Goal: Check status: Check status

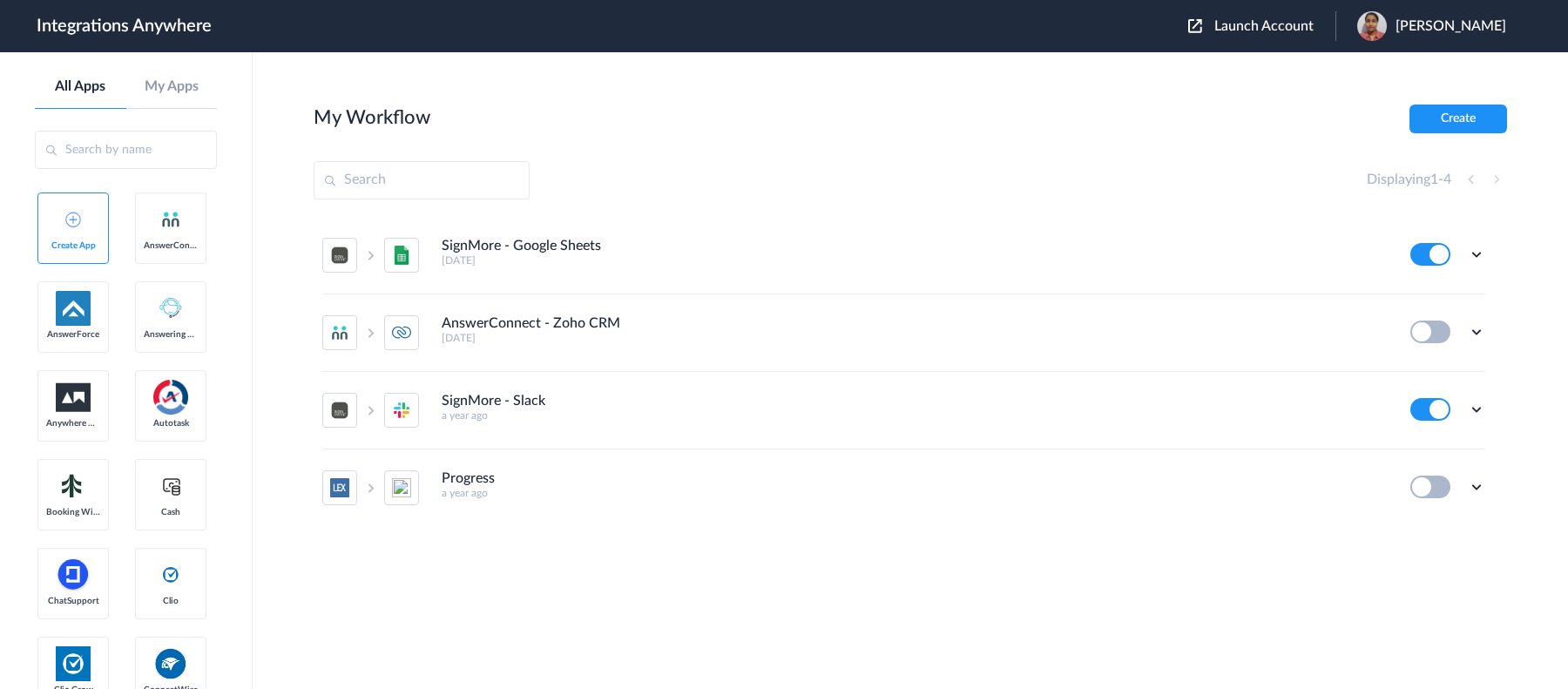
click at [1250, 38] on div "Launch Account [PERSON_NAME] My Account Logout" at bounding box center [1356, 26] width 336 height 30
click at [1223, 26] on span "Launch Account" at bounding box center [1264, 25] width 99 height 14
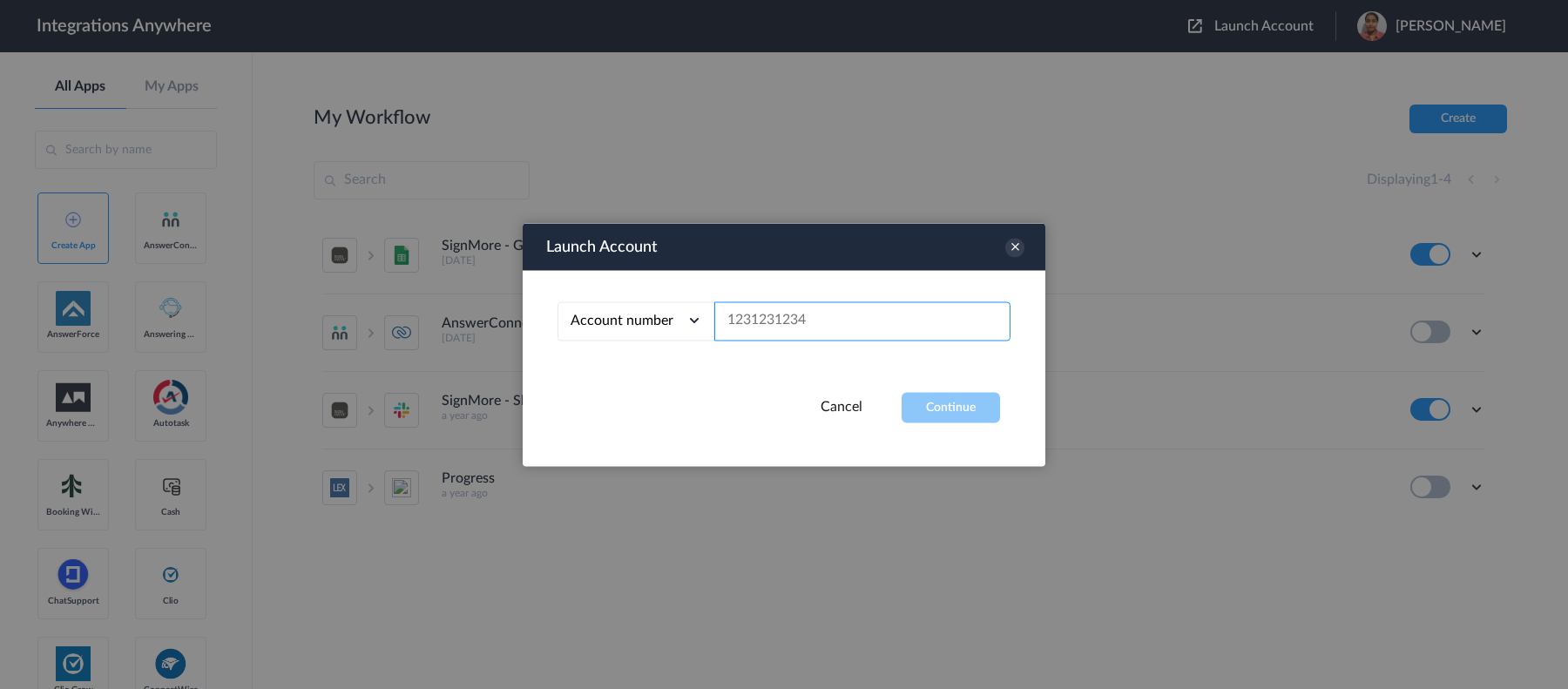
click at [881, 329] on input "text" at bounding box center [862, 320] width 296 height 39
paste input "1210005298"
type input "1210005298"
click at [968, 399] on button "Continue" at bounding box center [950, 407] width 98 height 31
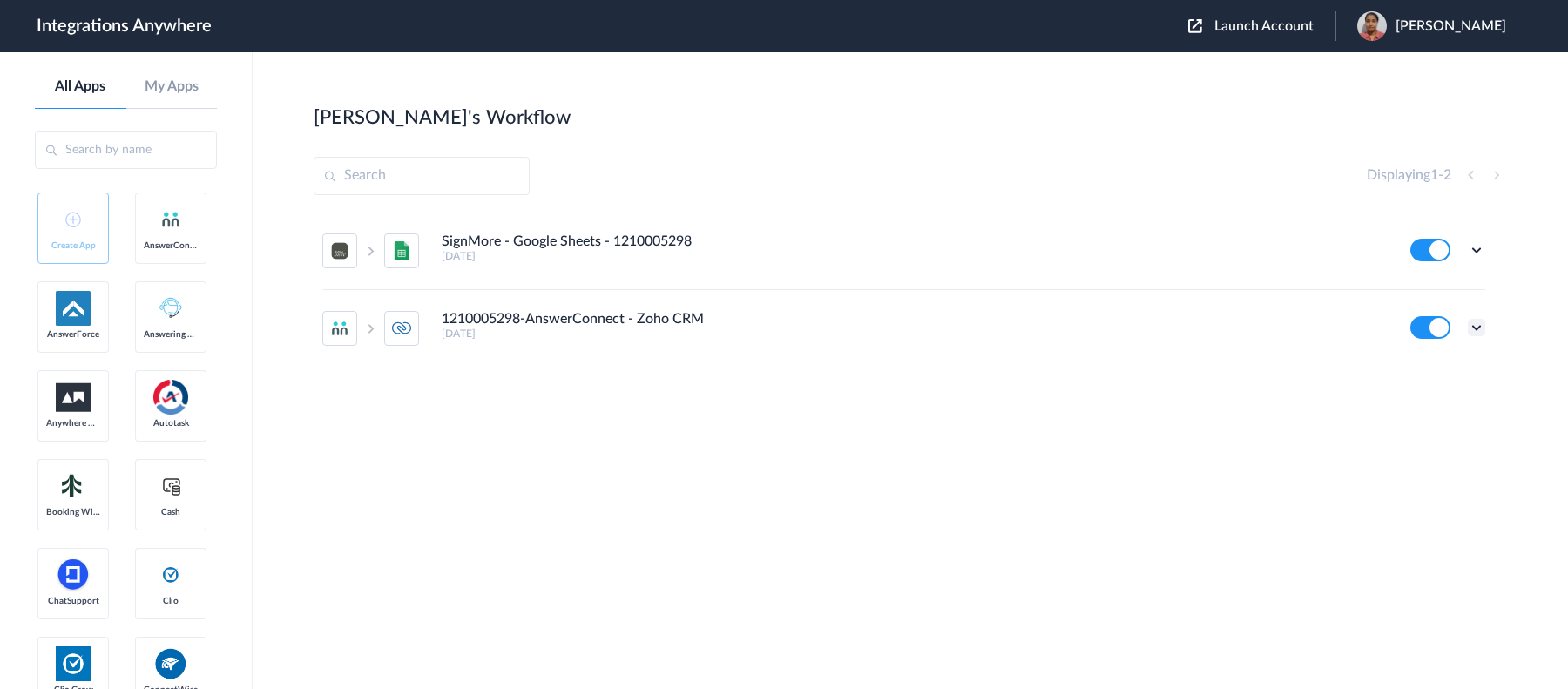
click at [1253, 325] on icon at bounding box center [1476, 326] width 17 height 17
click at [1253, 397] on link "Task history" at bounding box center [1426, 400] width 84 height 13
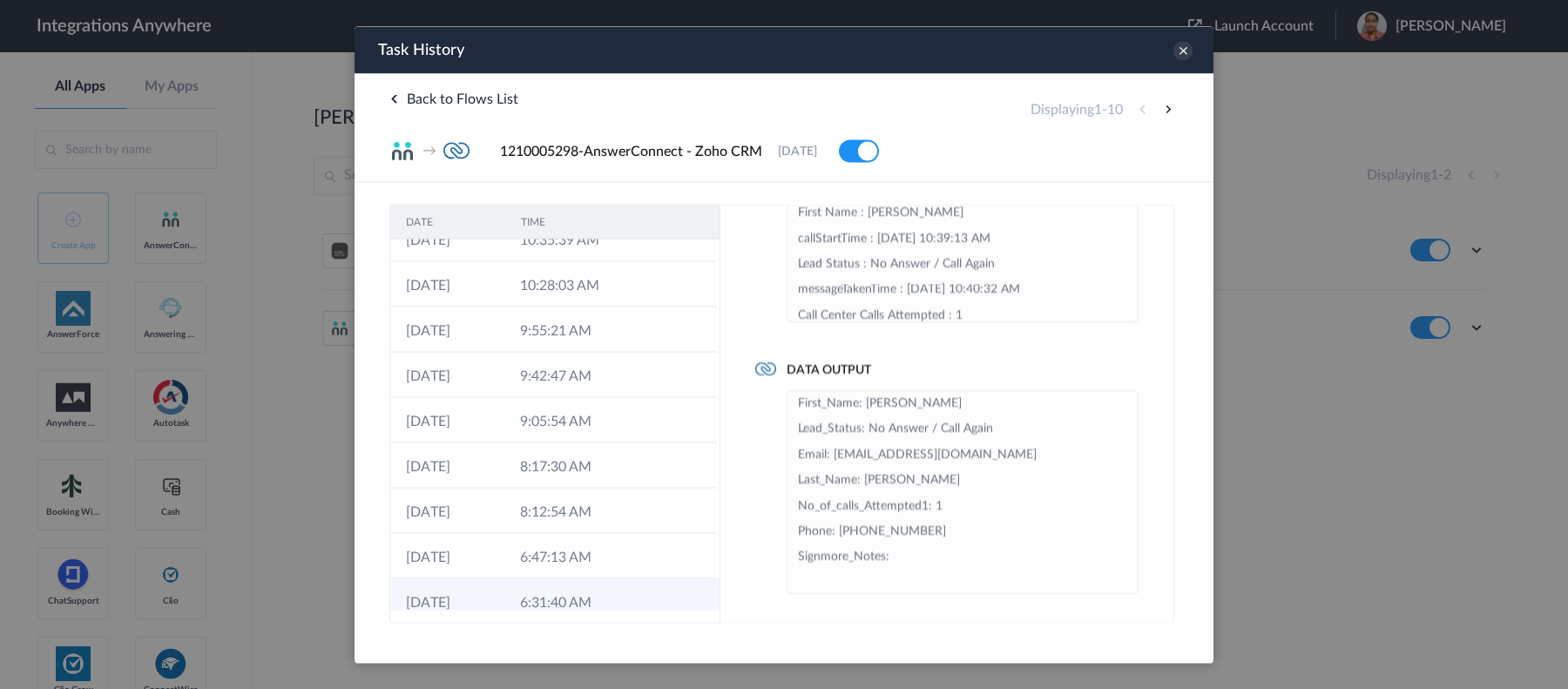
scroll to position [81, 0]
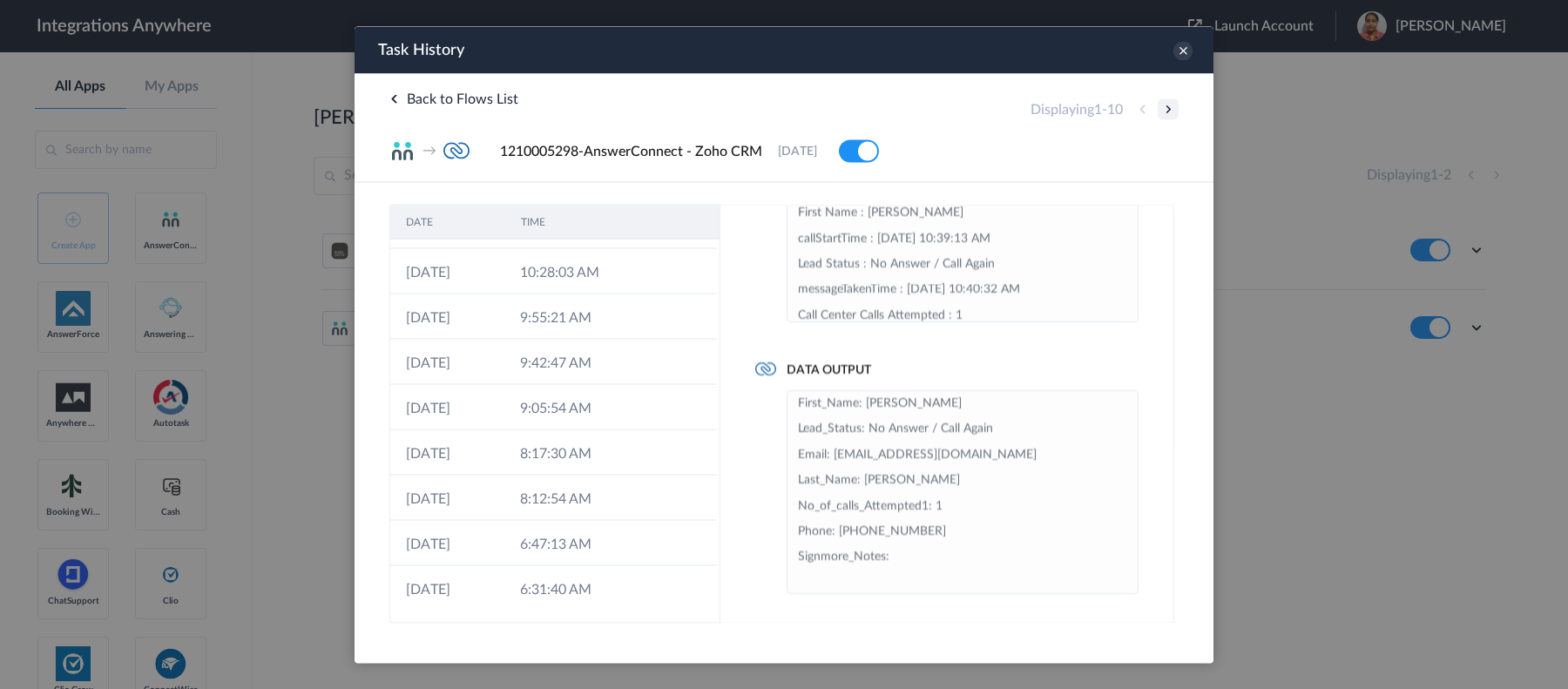
click at [1172, 107] on button at bounding box center [1167, 108] width 21 height 21
click at [1167, 111] on button at bounding box center [1167, 108] width 21 height 21
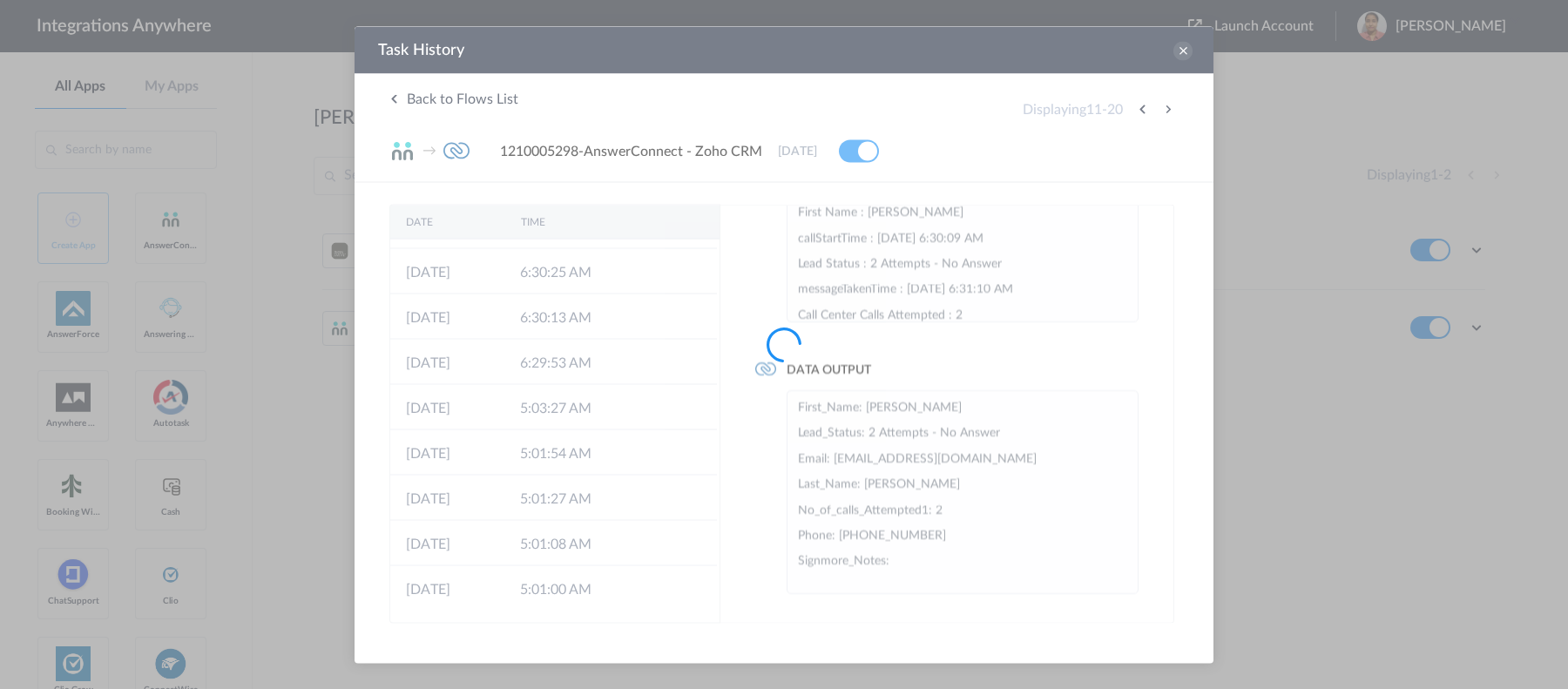
click at [1167, 111] on div at bounding box center [784, 344] width 1568 height 689
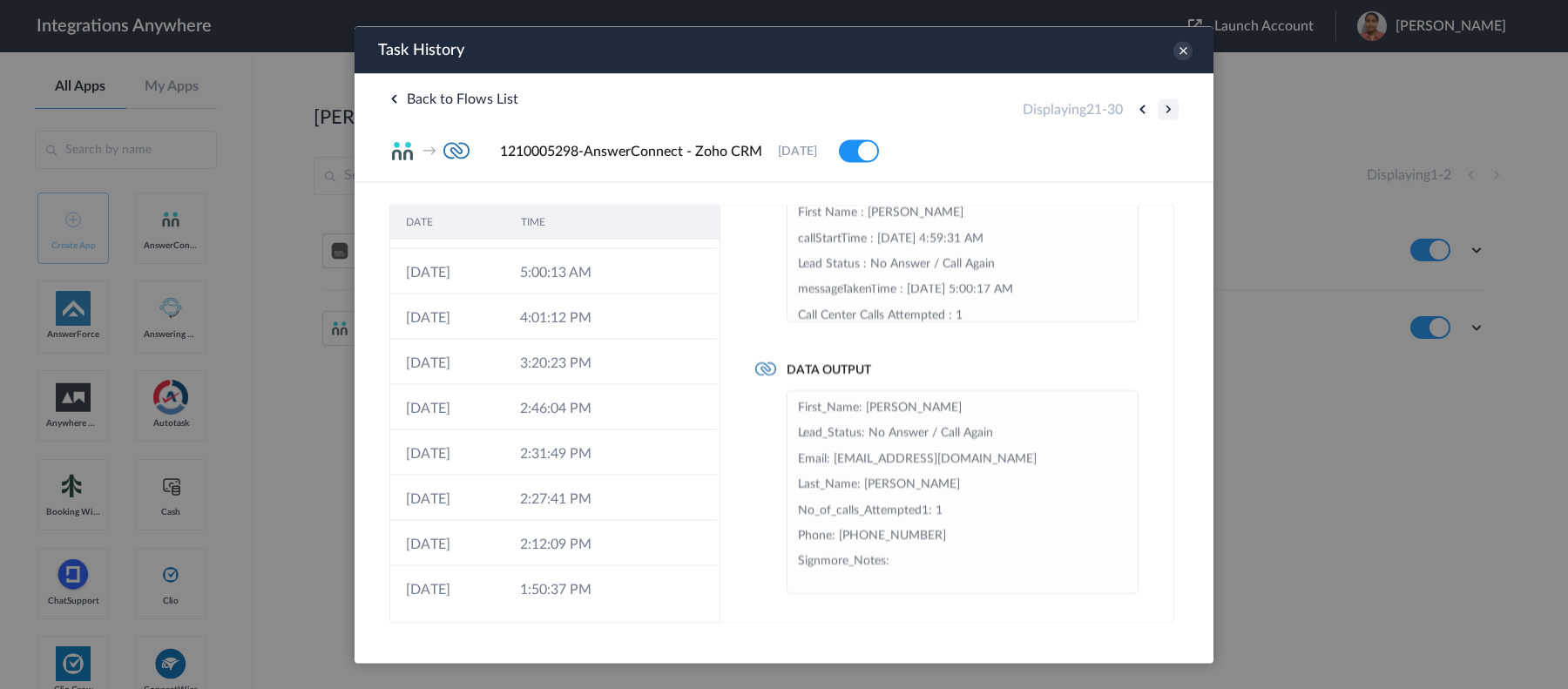
click at [1167, 110] on button at bounding box center [1167, 108] width 21 height 21
click at [1167, 111] on button at bounding box center [1167, 108] width 21 height 21
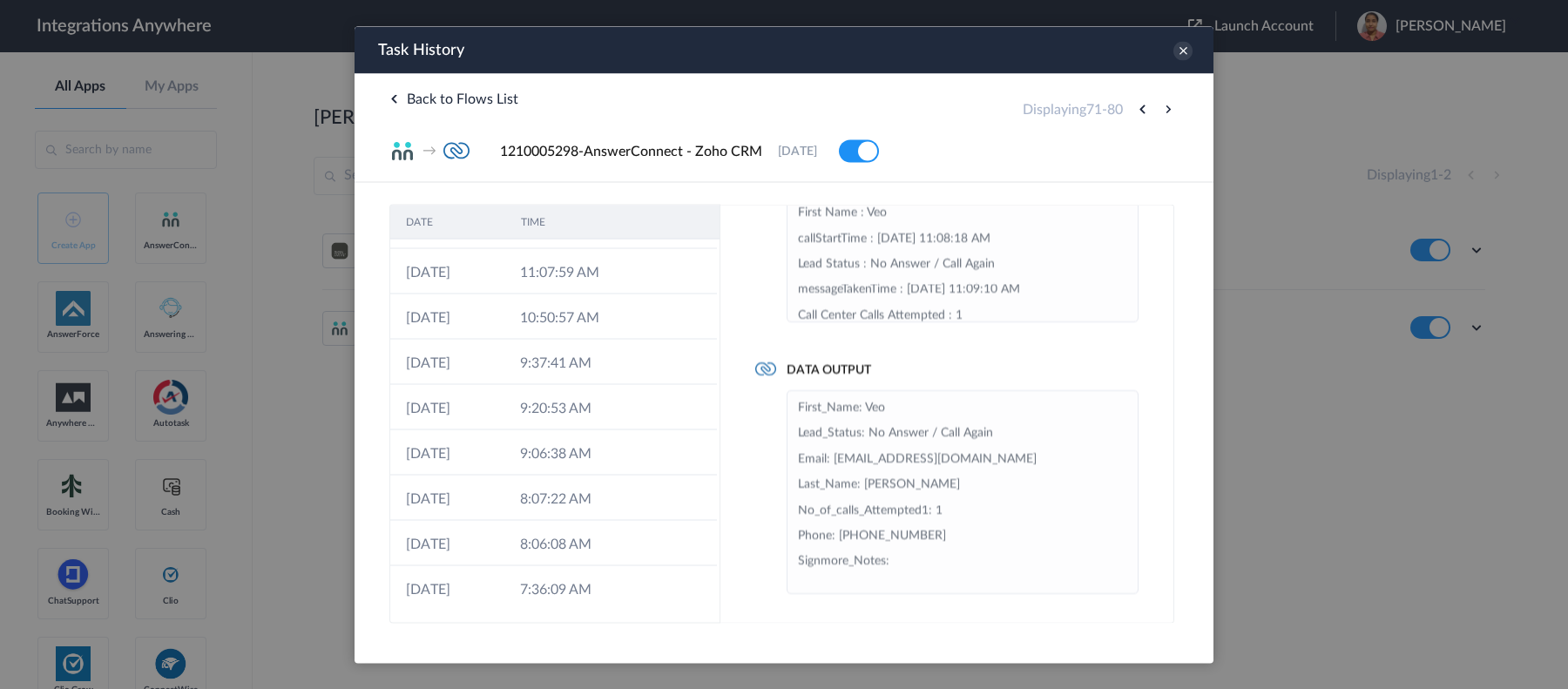
click at [1167, 111] on button at bounding box center [1167, 108] width 21 height 21
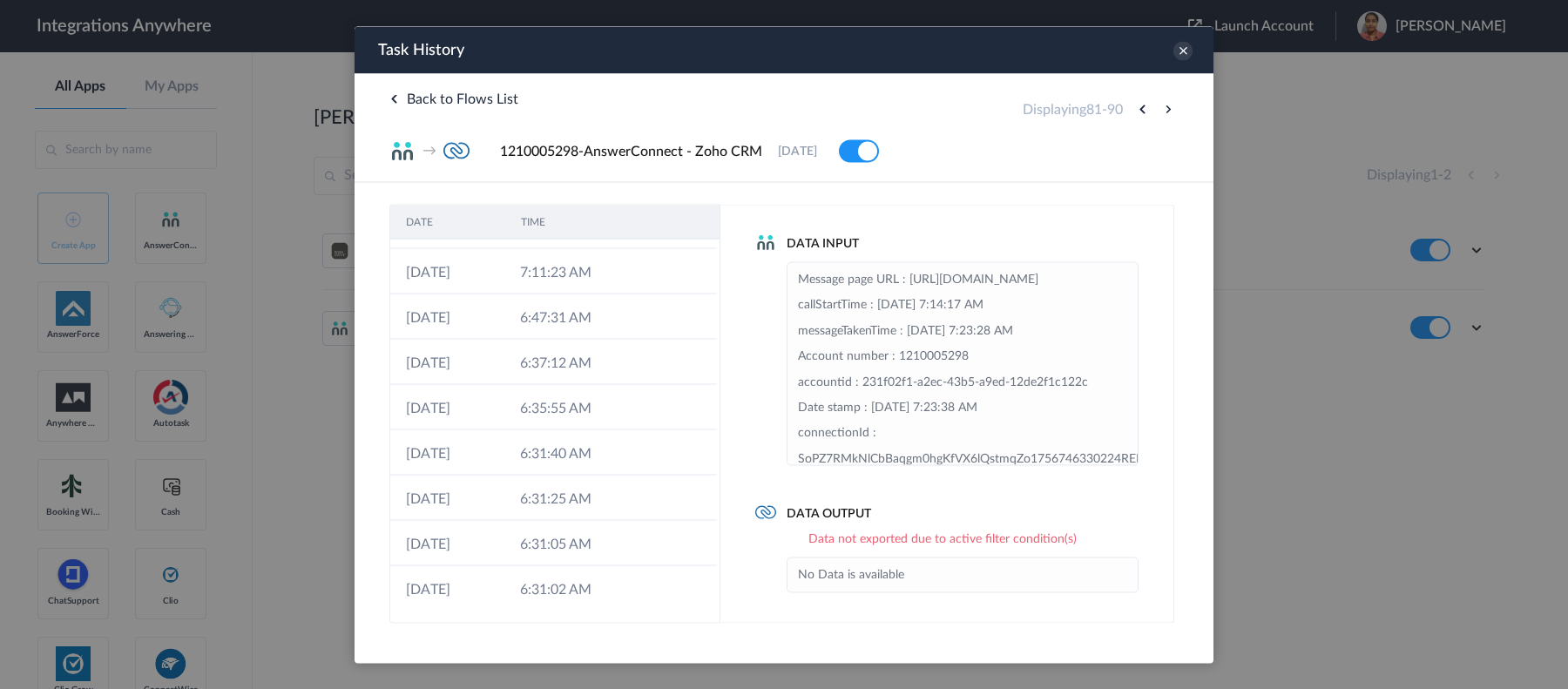
scroll to position [0, 0]
click at [1167, 111] on button at bounding box center [1167, 108] width 21 height 21
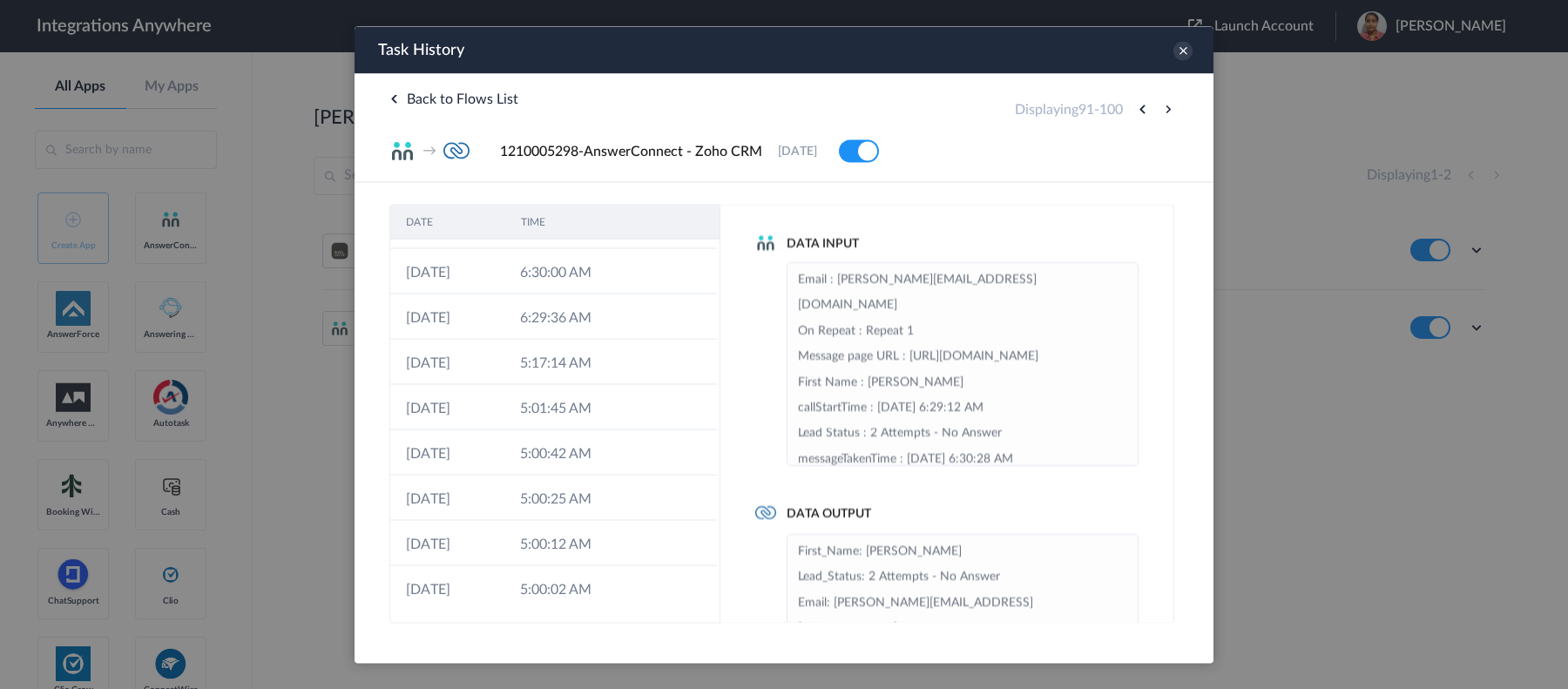
click at [1167, 111] on button at bounding box center [1167, 108] width 21 height 21
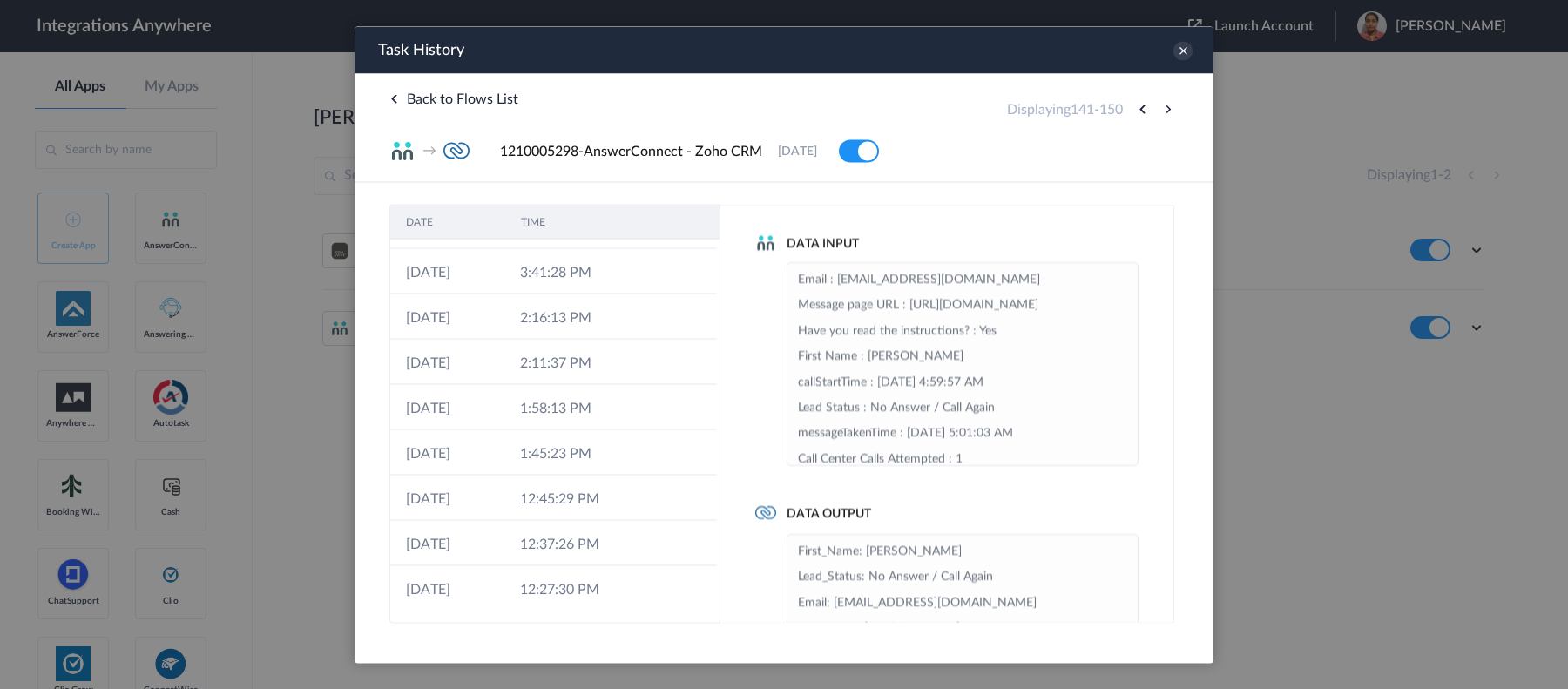
click at [1167, 111] on button at bounding box center [1167, 108] width 21 height 21
click at [624, 488] on td at bounding box center [635, 497] width 33 height 45
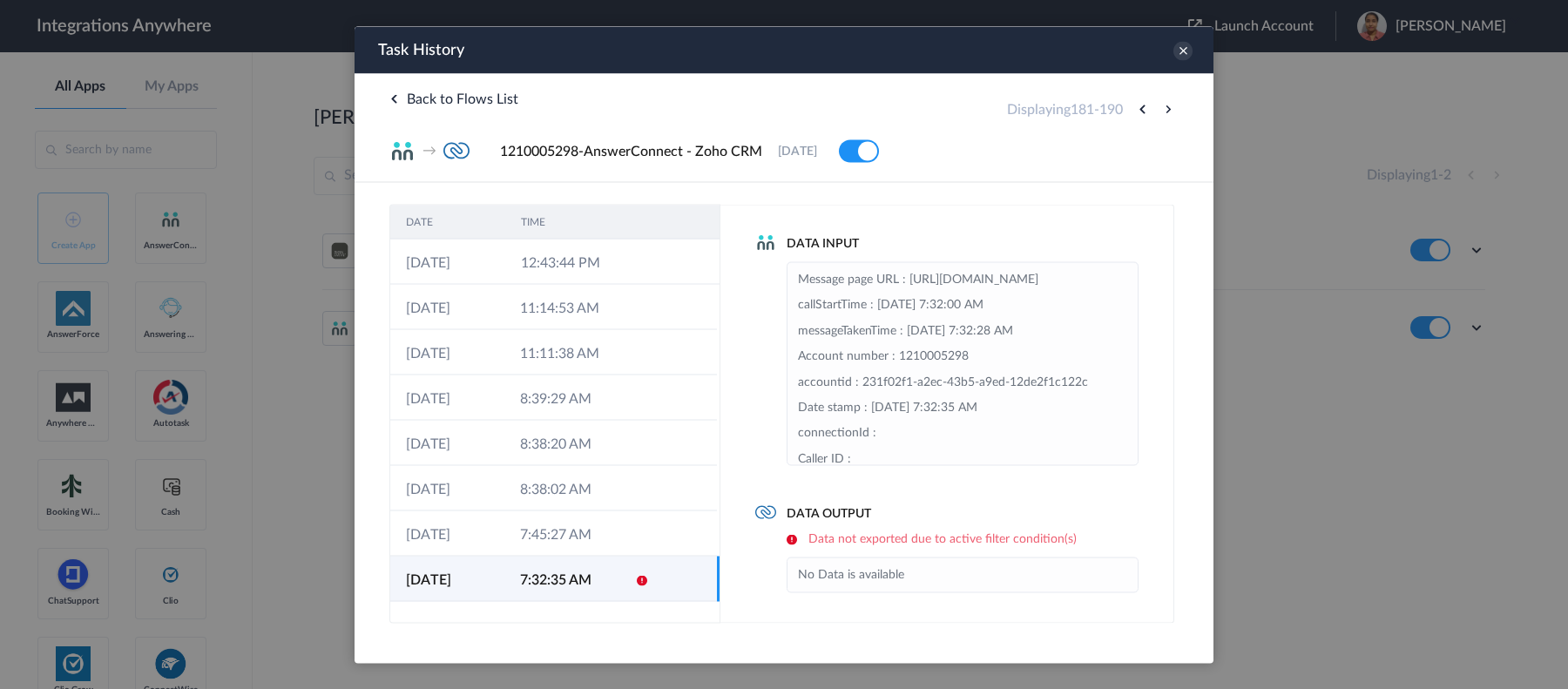
click at [1145, 96] on div "Back to Flows List Displaying 181 - 190" at bounding box center [783, 98] width 789 height 16
click at [1143, 102] on button at bounding box center [1141, 108] width 21 height 21
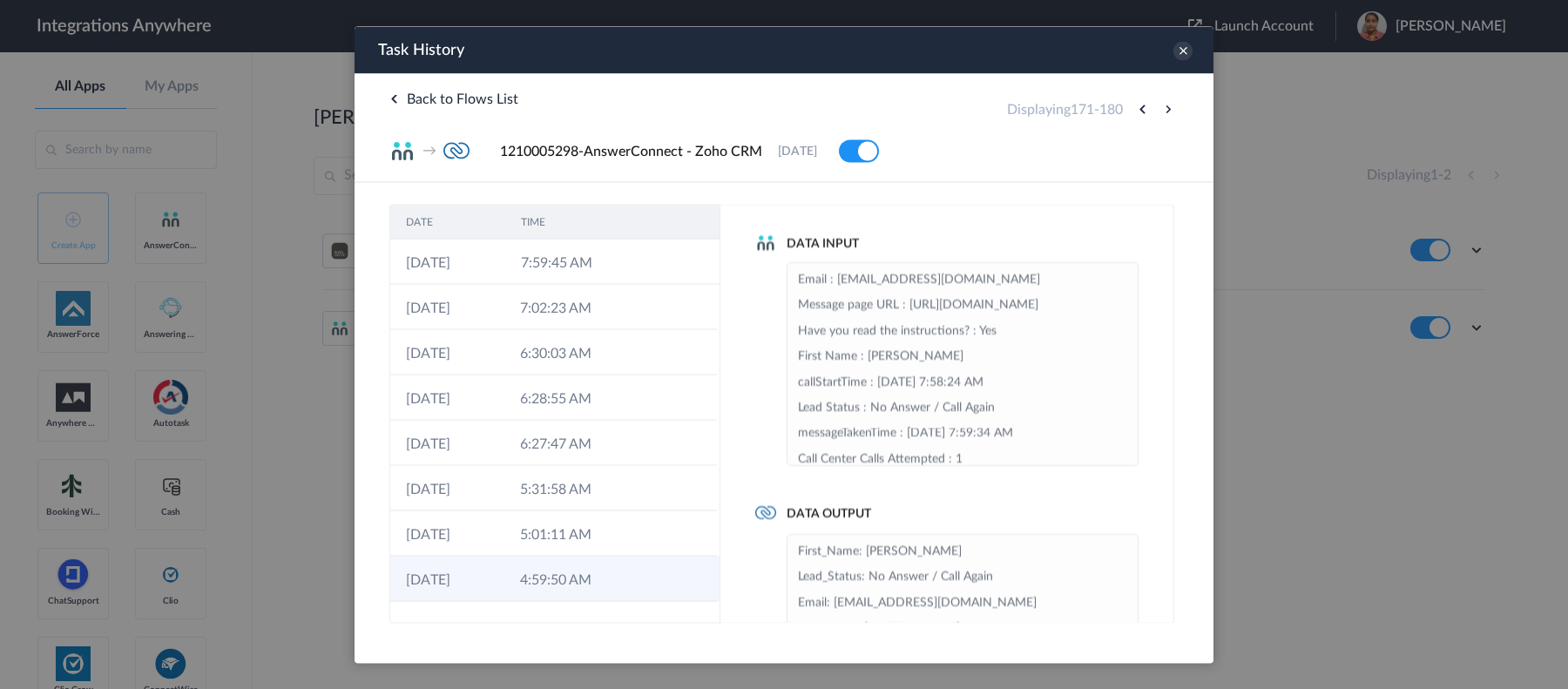
click at [570, 550] on td "4:59:50 AM" at bounding box center [561, 578] width 114 height 45
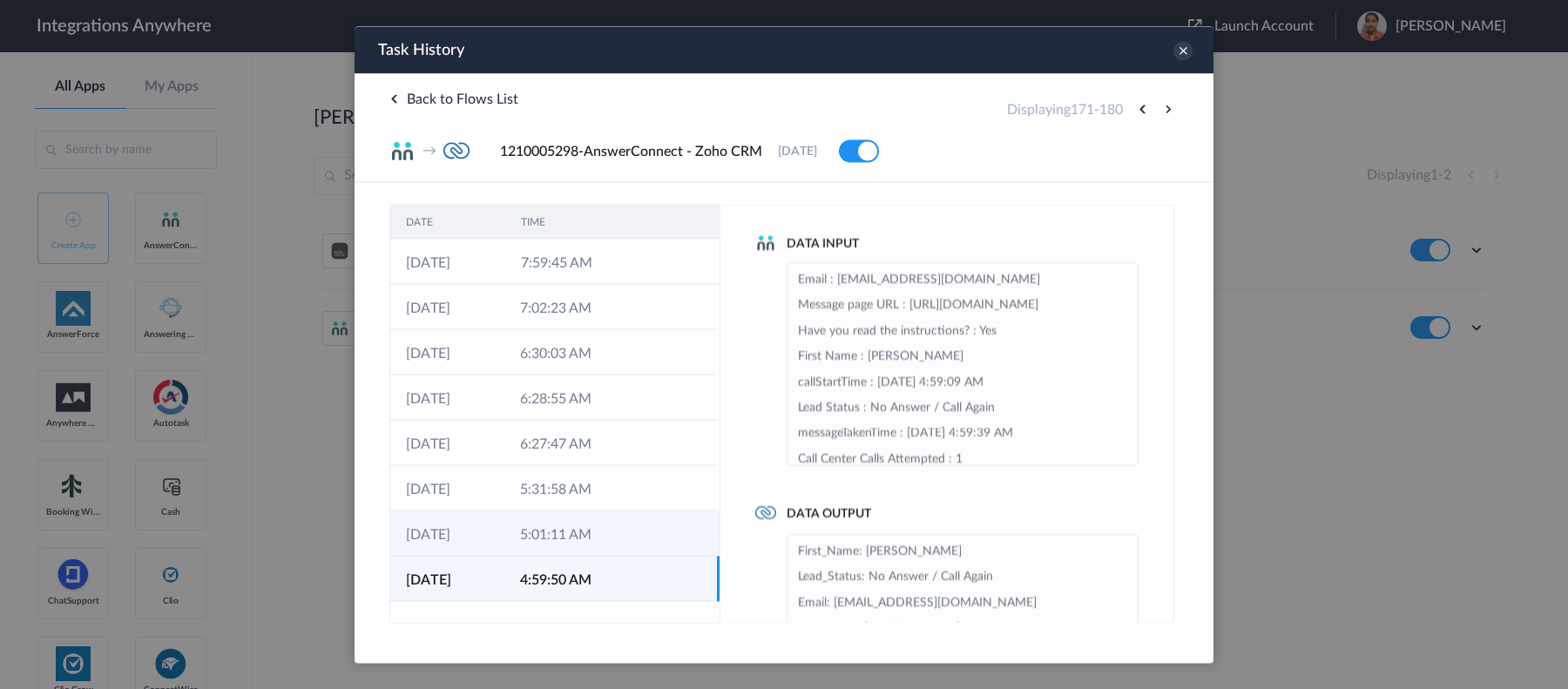
click at [581, 537] on td "5:01:11 AM" at bounding box center [561, 533] width 114 height 45
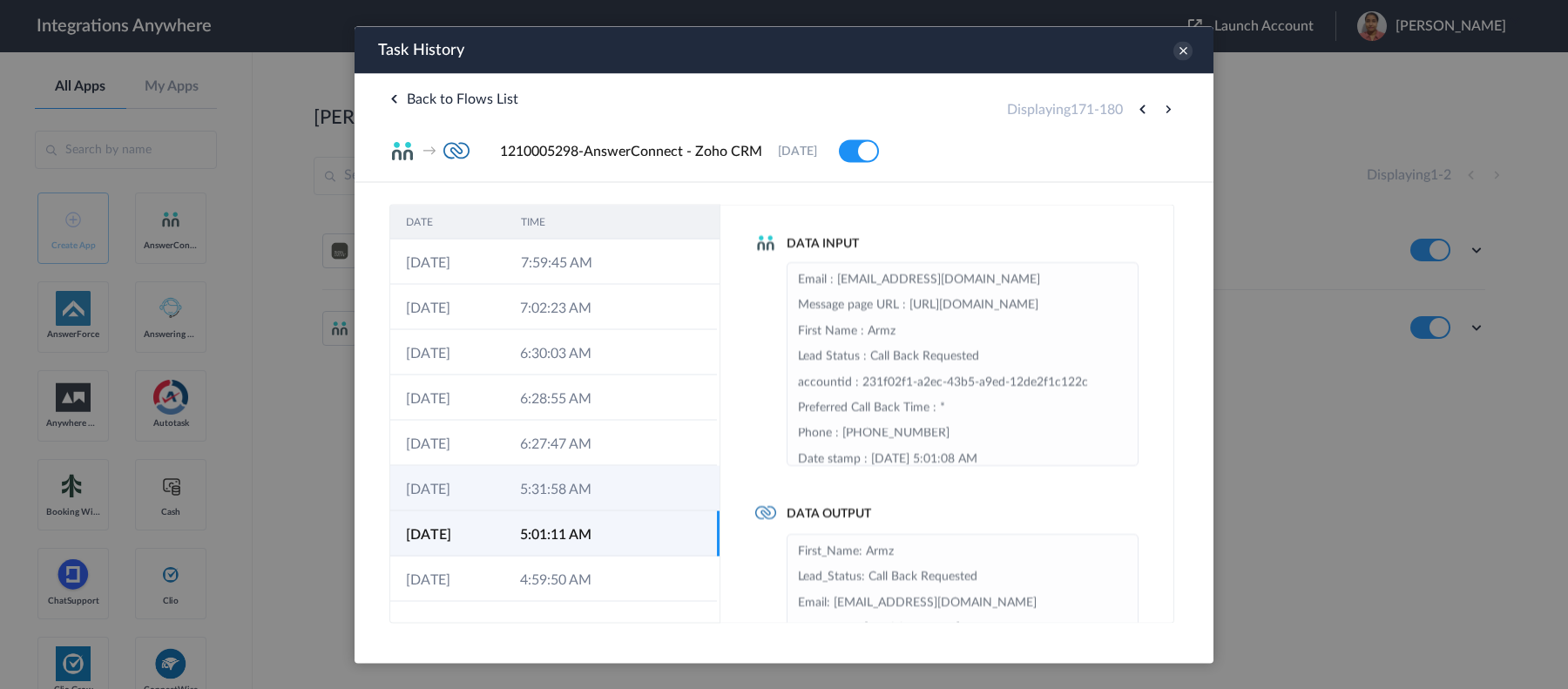
click at [545, 488] on td "5:31:58 AM" at bounding box center [561, 487] width 114 height 45
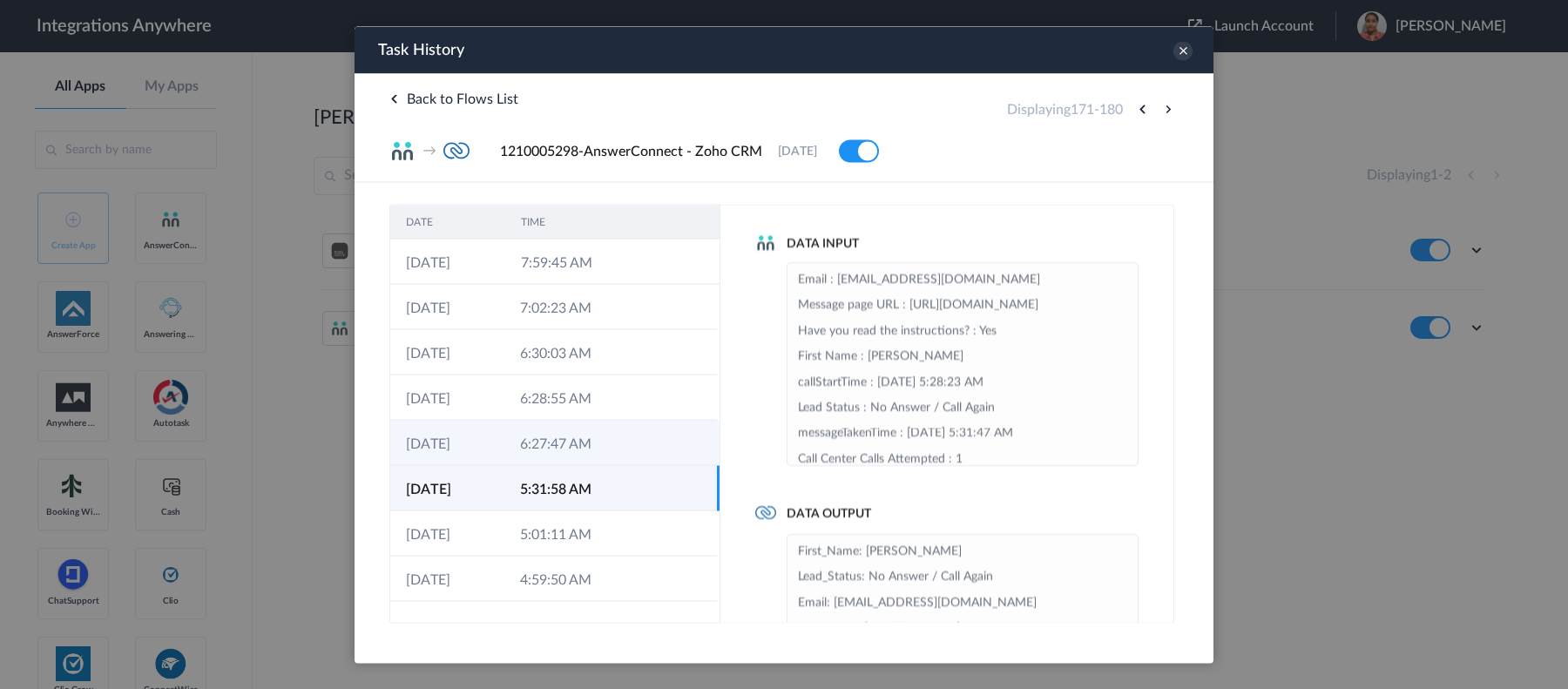
click at [551, 446] on td "6:27:47 AM" at bounding box center [561, 442] width 114 height 45
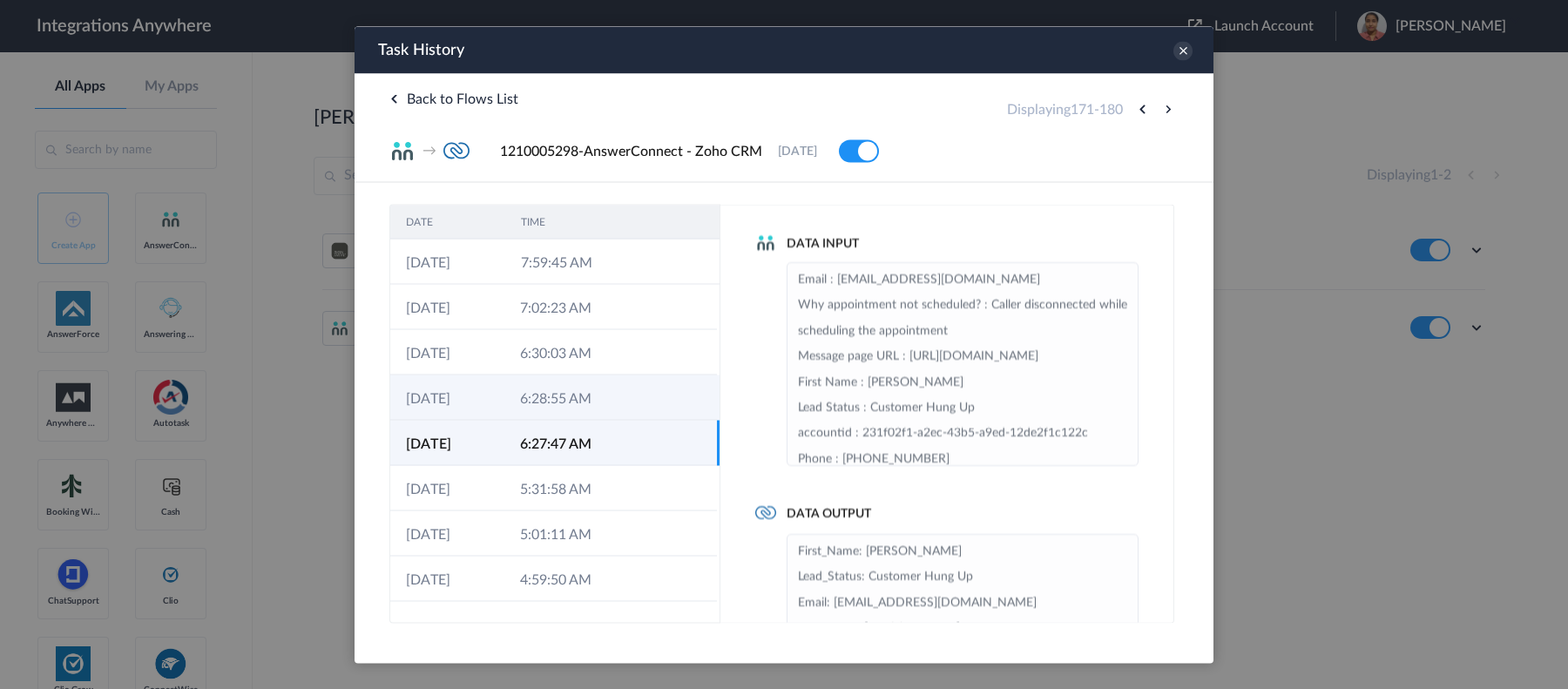
click at [566, 403] on td "6:28:55 AM" at bounding box center [561, 397] width 114 height 45
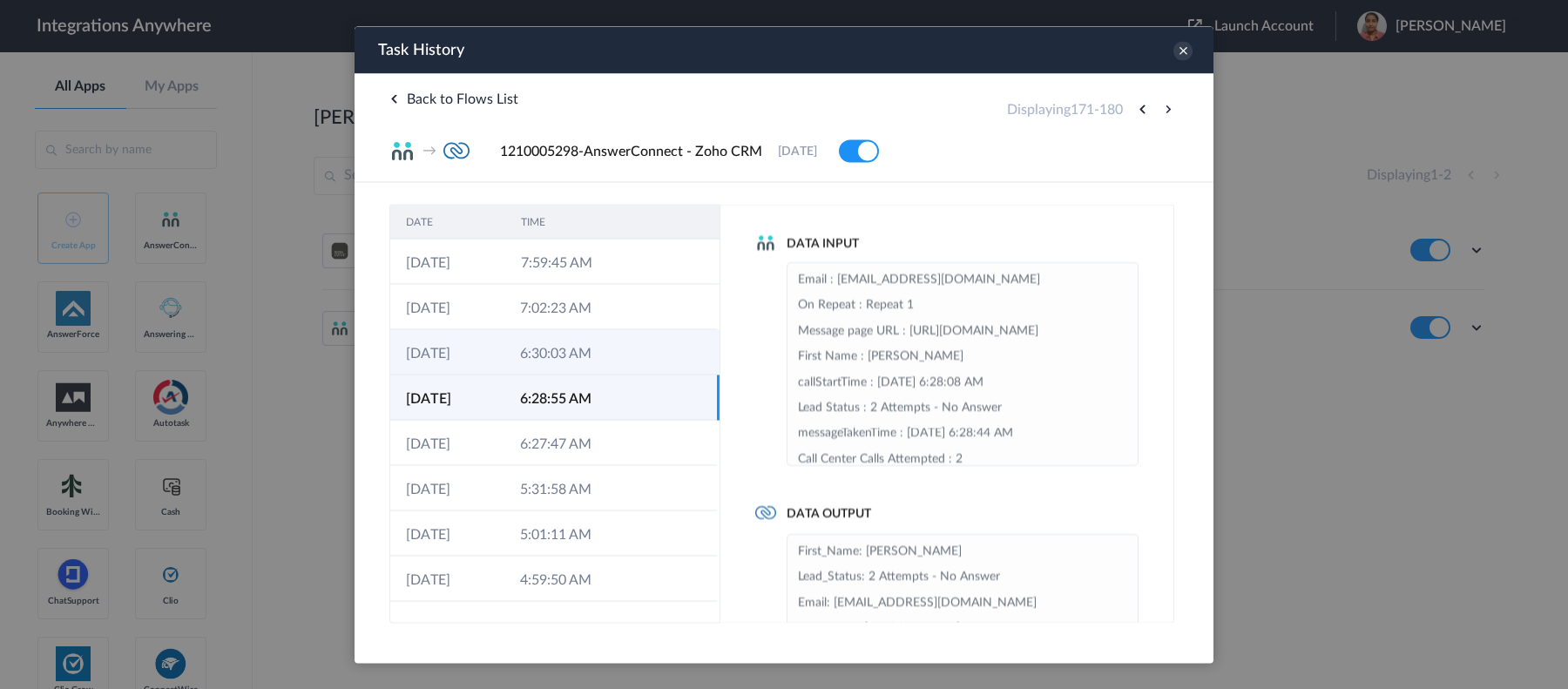
click at [573, 359] on td "6:30:03 AM" at bounding box center [561, 352] width 114 height 45
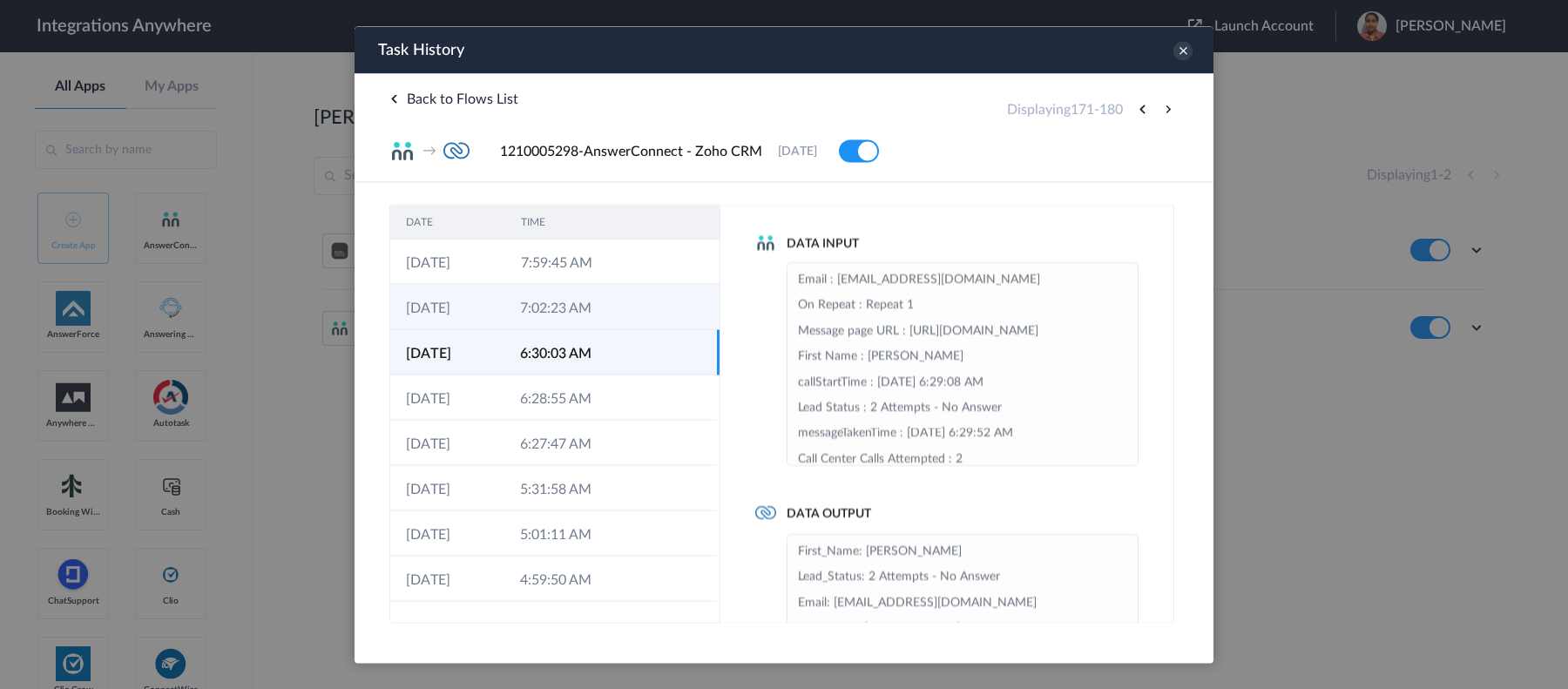
click at [576, 309] on td "7:02:23 AM" at bounding box center [561, 307] width 114 height 45
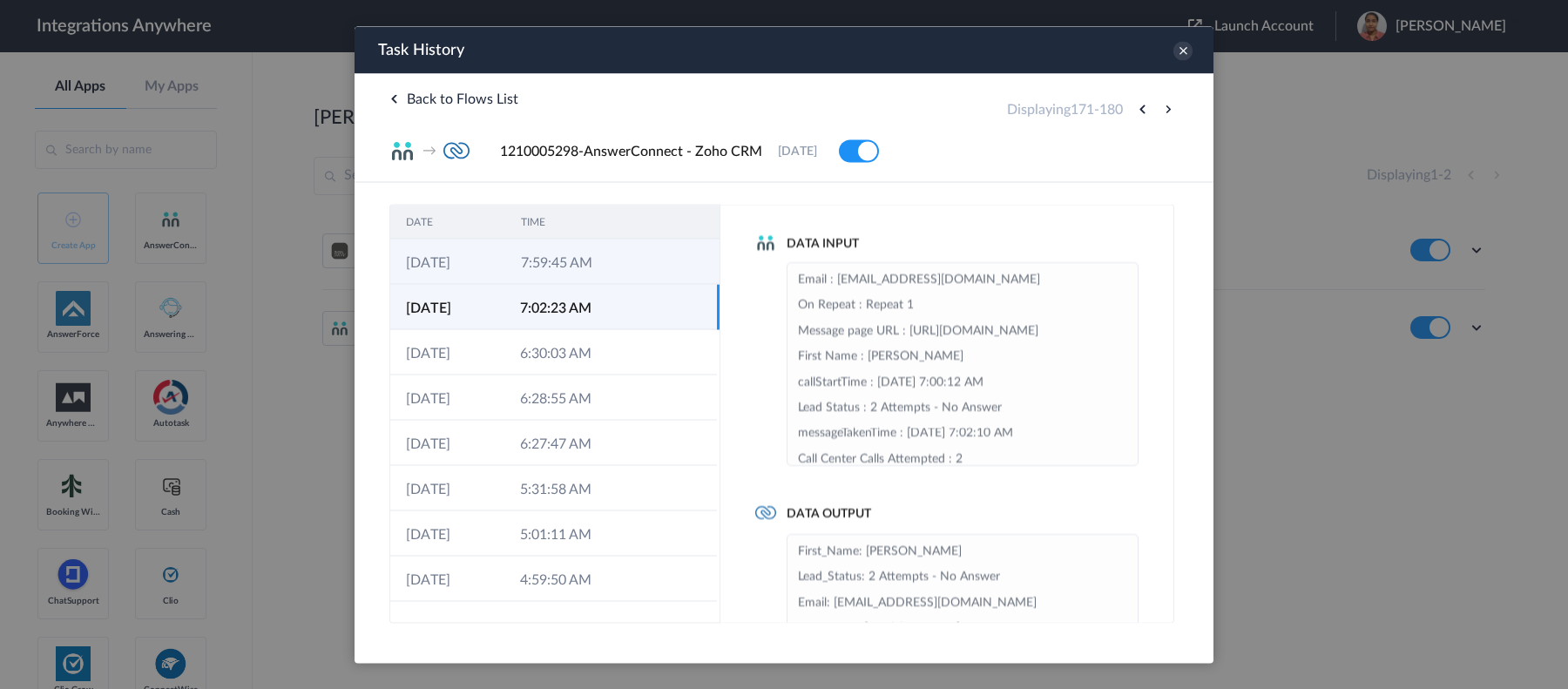
click at [588, 251] on td "7:59:45 AM" at bounding box center [562, 261] width 115 height 45
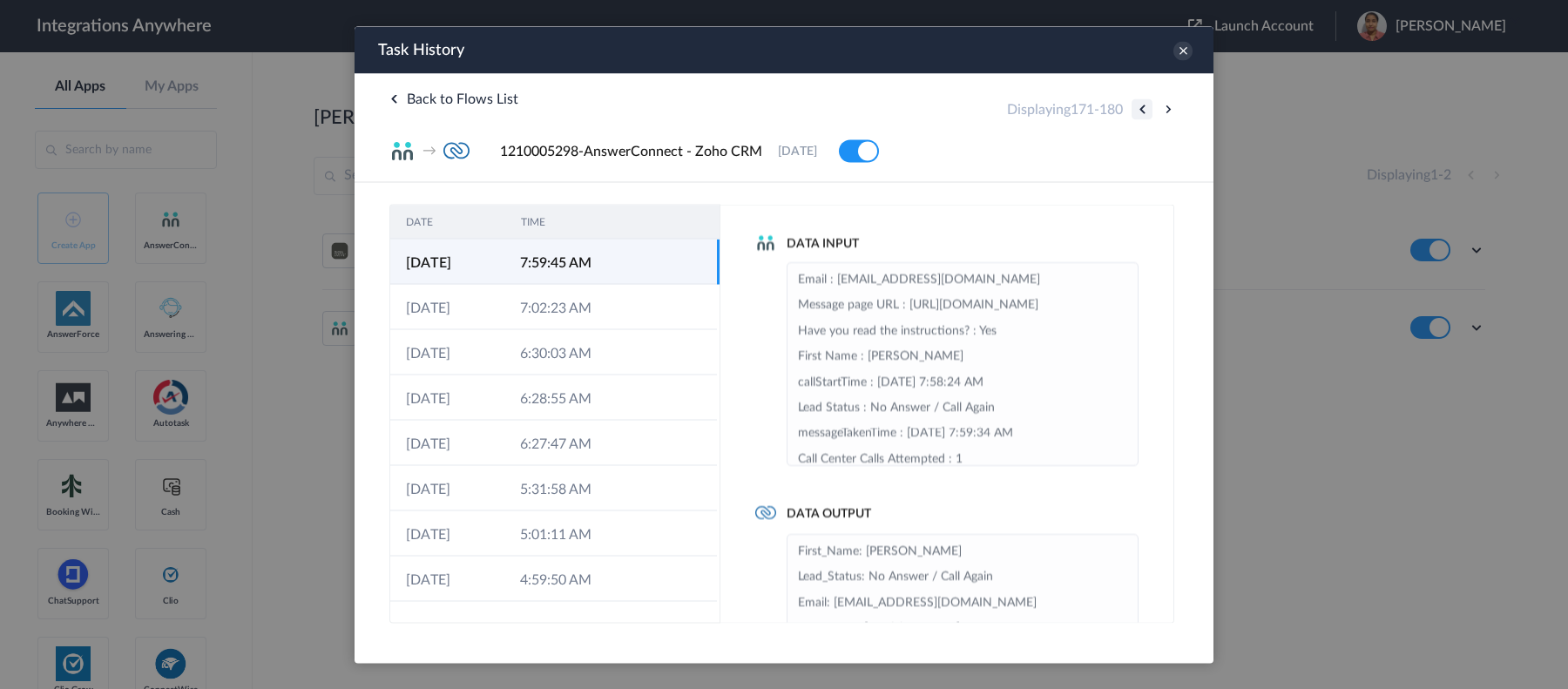
click at [1146, 106] on button at bounding box center [1141, 108] width 21 height 21
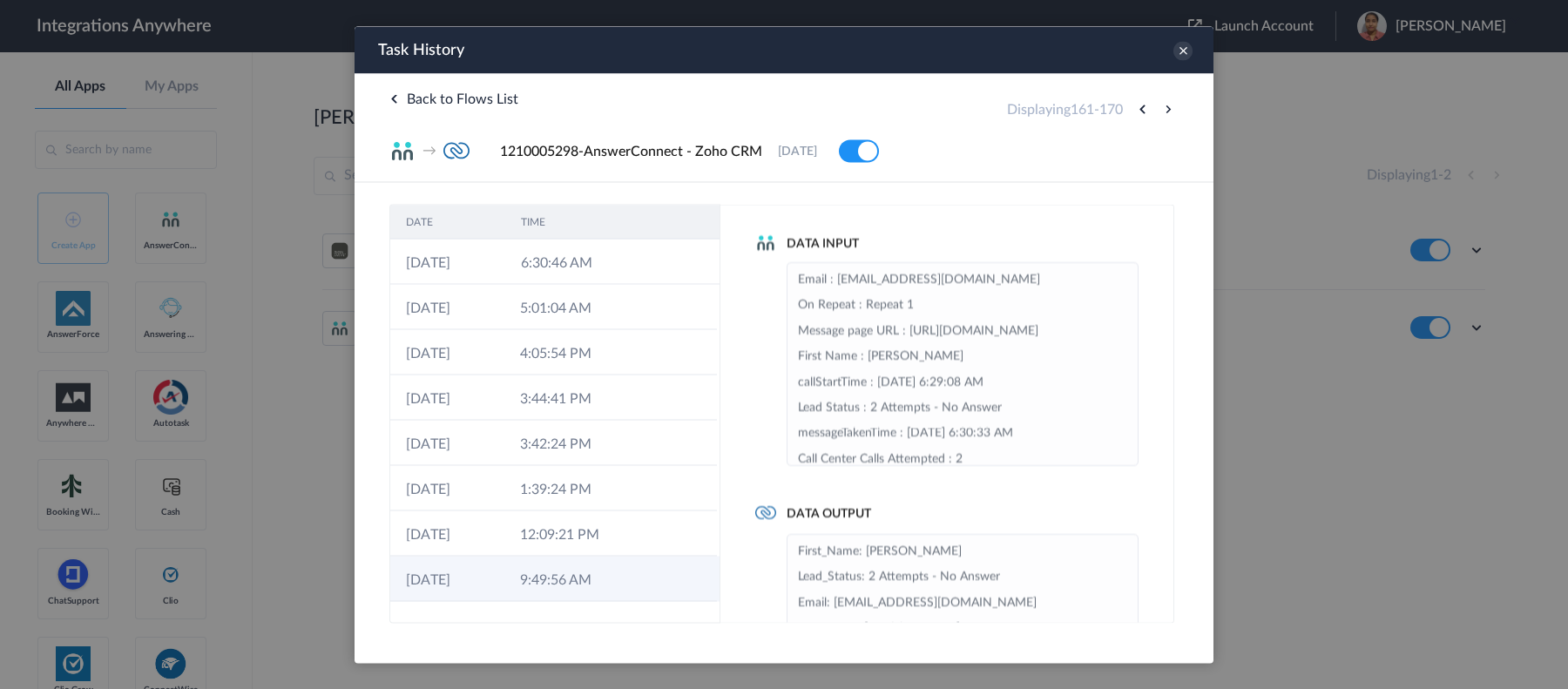
click at [581, 550] on td "9:49:56 AM" at bounding box center [561, 578] width 114 height 45
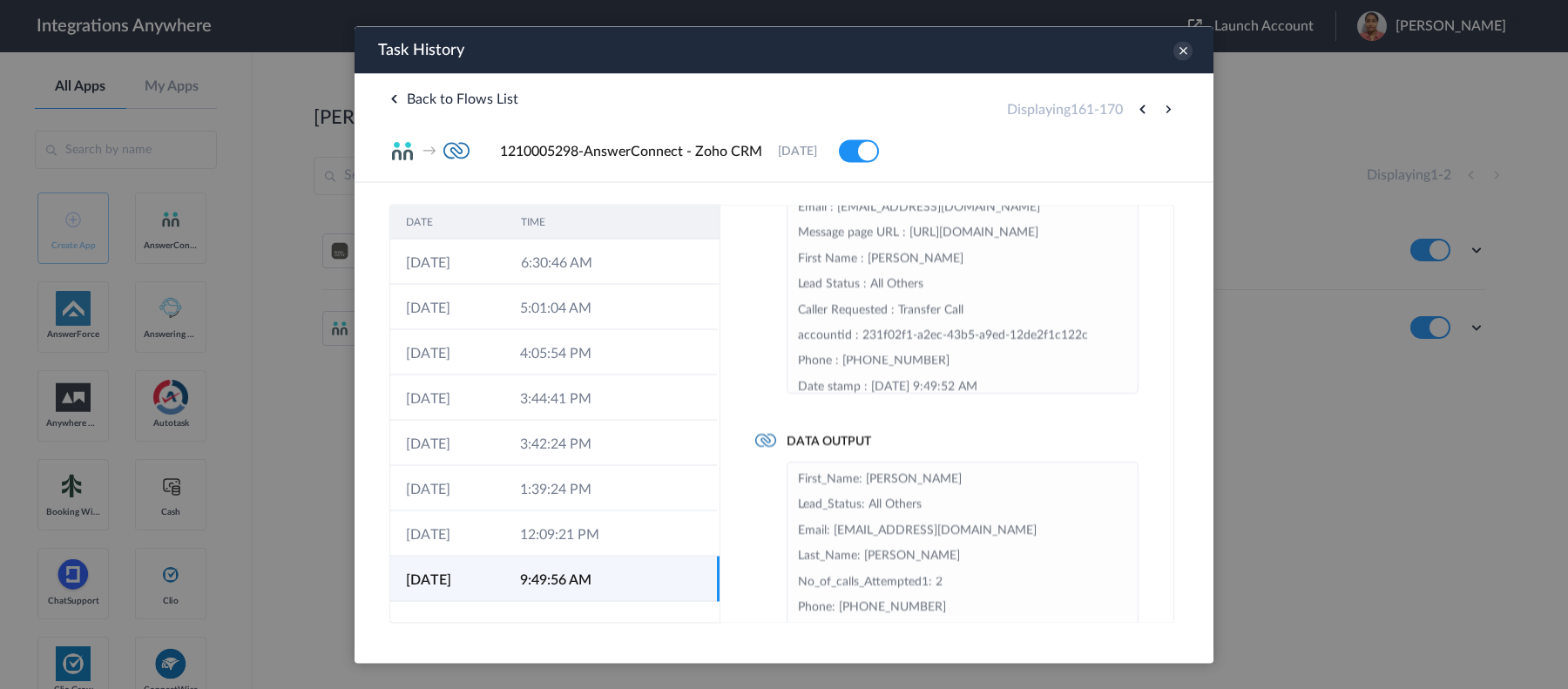
scroll to position [75, 0]
click at [559, 540] on td "12:09:21 PM" at bounding box center [561, 533] width 114 height 45
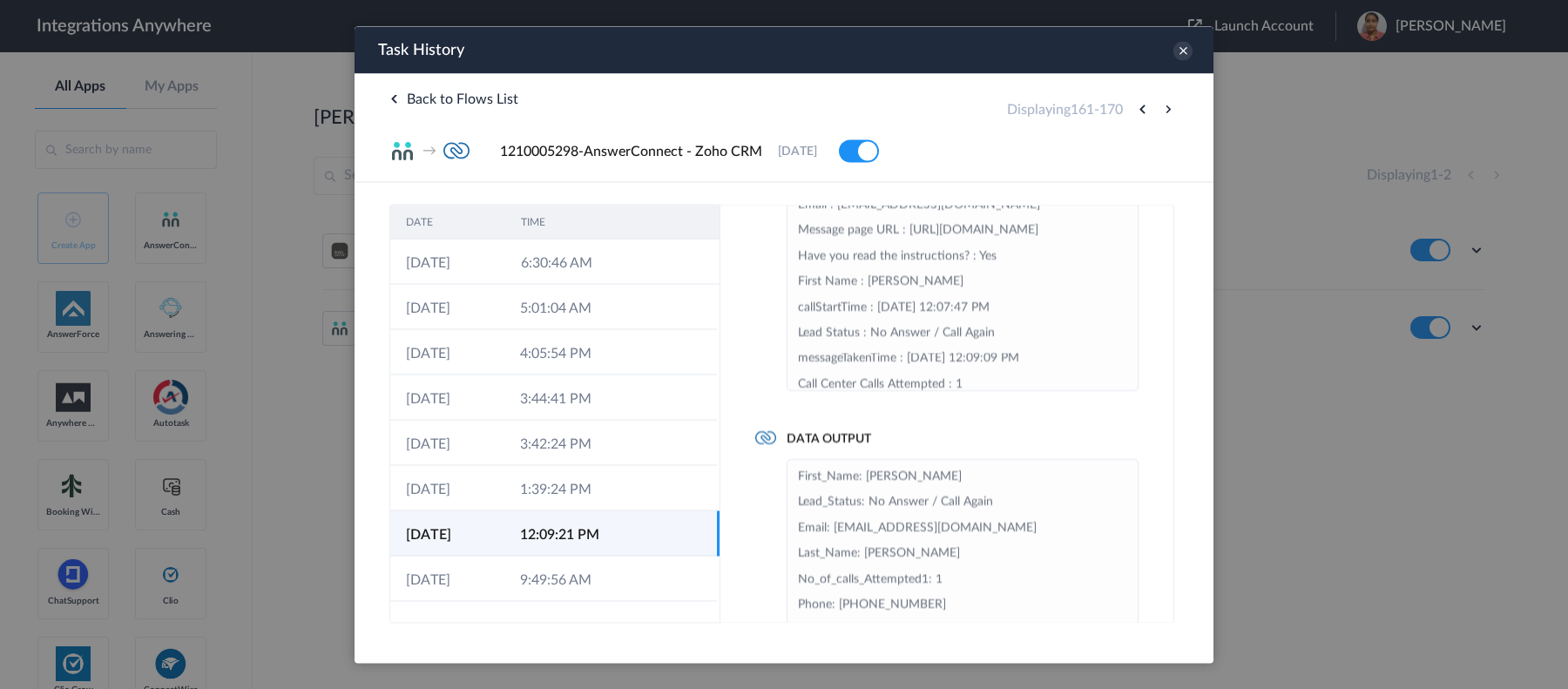
scroll to position [5, 0]
click at [573, 498] on td "1:39:24 PM" at bounding box center [561, 487] width 114 height 45
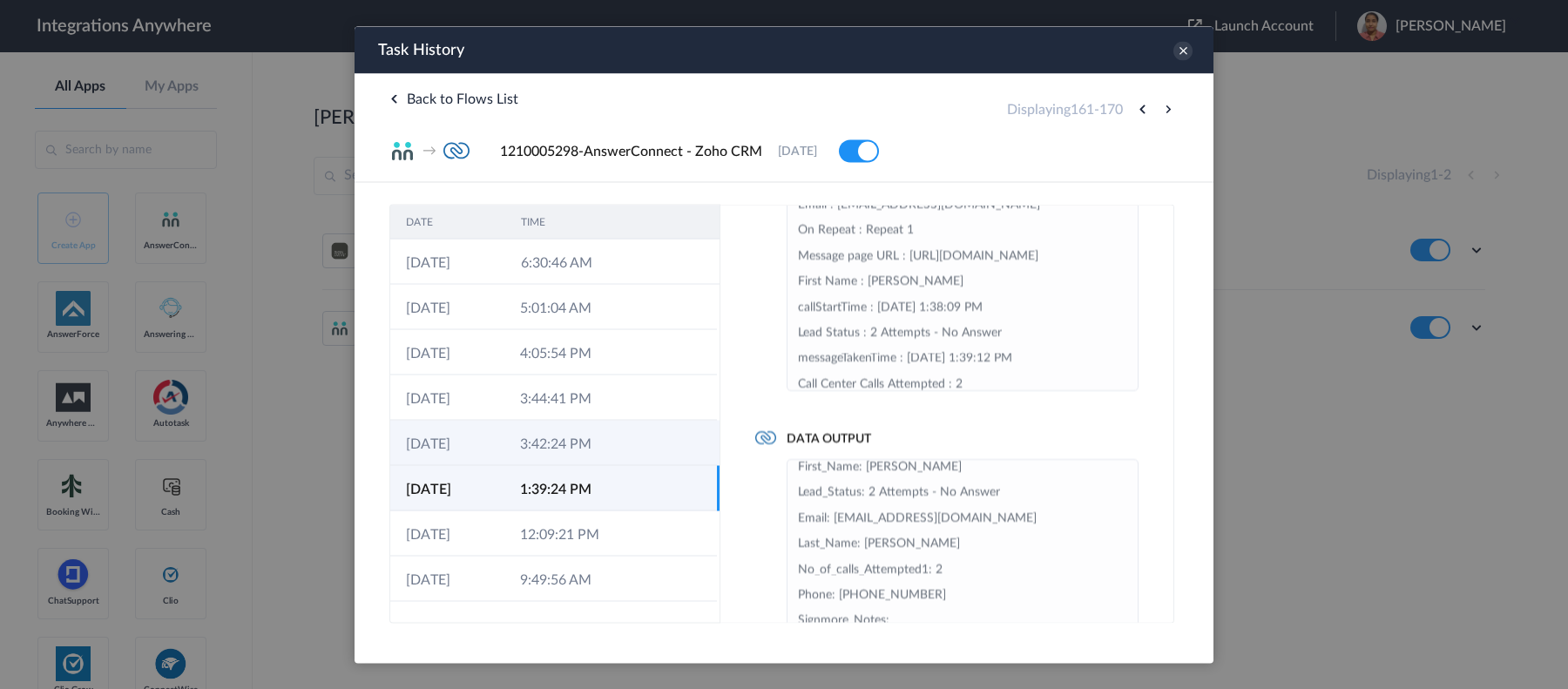
scroll to position [11, 0]
click at [582, 443] on td "3:42:24 PM" at bounding box center [561, 442] width 114 height 45
